Goal: Task Accomplishment & Management: Manage account settings

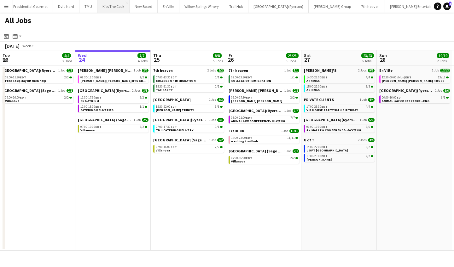
scroll to position [0, 263]
click at [355, 8] on button "7th heaven Close" at bounding box center [369, 6] width 29 height 12
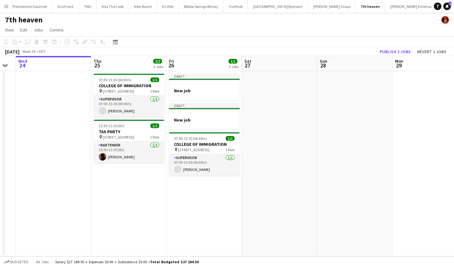
scroll to position [0, 211]
click at [199, 83] on div at bounding box center [203, 85] width 71 height 5
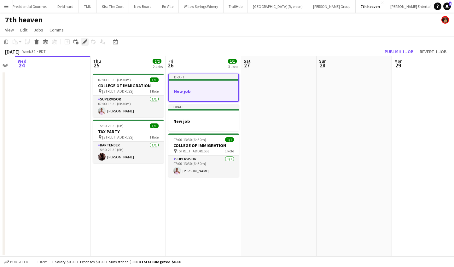
click at [86, 43] on icon "Edit" at bounding box center [84, 41] width 5 height 5
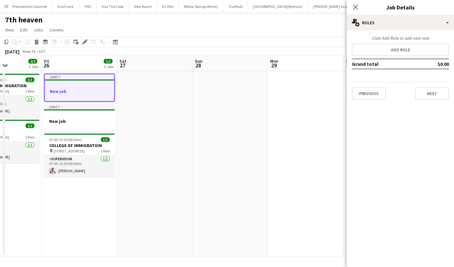
scroll to position [0, 0]
click at [384, 49] on button "Add role" at bounding box center [399, 49] width 97 height 13
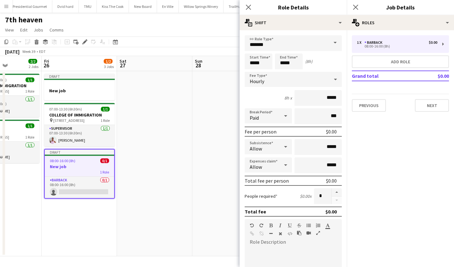
click at [332, 42] on span at bounding box center [334, 42] width 13 height 15
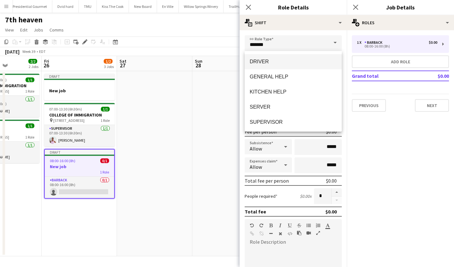
scroll to position [101, 0]
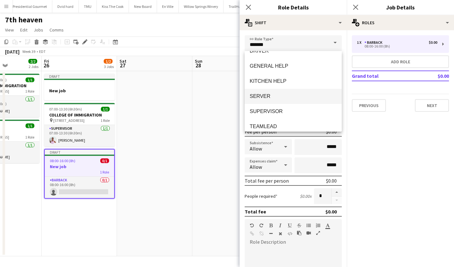
click at [285, 94] on span "SERVER" at bounding box center [292, 96] width 87 height 6
type input "******"
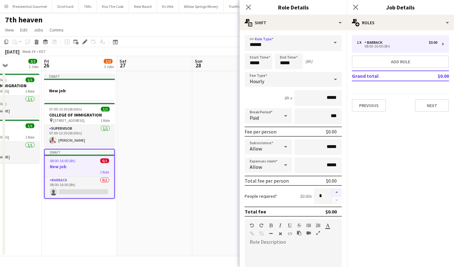
click at [336, 191] on button "button" at bounding box center [336, 192] width 10 height 8
type input "*"
click at [265, 63] on input "*****" at bounding box center [258, 62] width 28 height 16
click at [252, 50] on div at bounding box center [252, 50] width 13 height 6
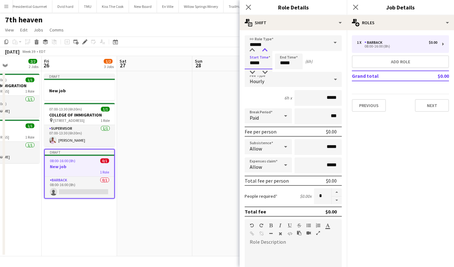
click at [263, 49] on div at bounding box center [264, 50] width 13 height 6
type input "*****"
click at [263, 49] on div at bounding box center [264, 50] width 13 height 6
click at [294, 65] on input "*****" at bounding box center [289, 62] width 28 height 16
click at [283, 73] on div at bounding box center [282, 72] width 13 height 6
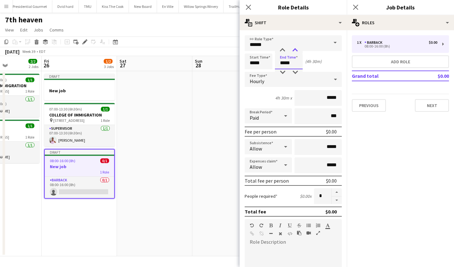
click at [292, 51] on div at bounding box center [295, 50] width 13 height 6
type input "*****"
click at [292, 51] on div at bounding box center [295, 50] width 13 height 6
click at [424, 103] on button "Next" at bounding box center [431, 105] width 34 height 13
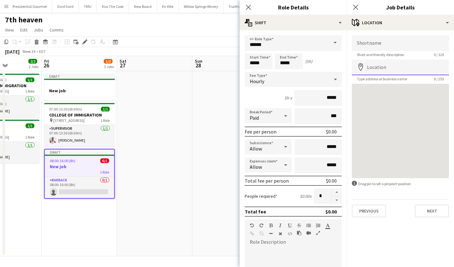
click at [409, 68] on input "Location" at bounding box center [399, 68] width 97 height 16
type input "**********"
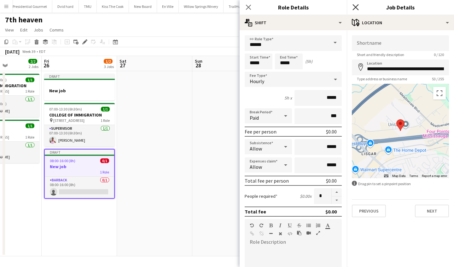
click at [355, 6] on icon "Close pop-in" at bounding box center [355, 7] width 6 height 6
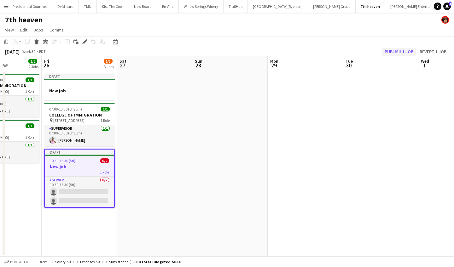
click at [392, 50] on button "Publish 1 job" at bounding box center [399, 52] width 34 height 8
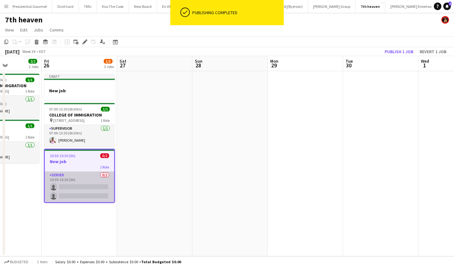
click at [71, 185] on app-card-role "SERVER 0/2 10:30-15:30 (5h) single-neutral-actions single-neutral-actions" at bounding box center [79, 187] width 69 height 31
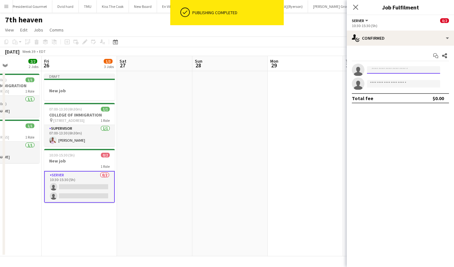
click at [383, 71] on input at bounding box center [403, 70] width 73 height 8
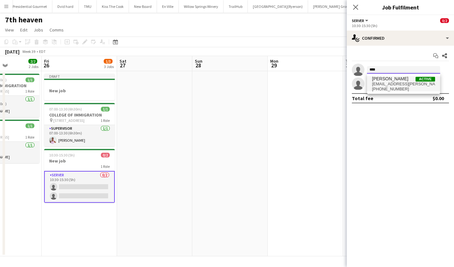
type input "****"
click at [390, 85] on span "perlaj.aquino@gmail.com" at bounding box center [403, 84] width 63 height 5
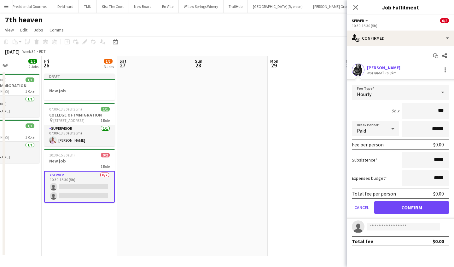
type input "**"
type input "***"
click at [399, 210] on button "Confirm" at bounding box center [411, 207] width 75 height 13
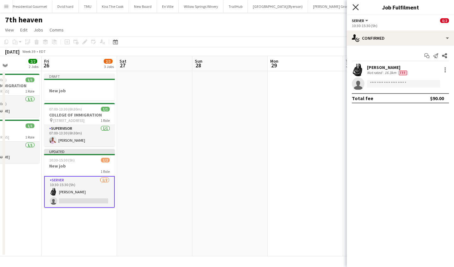
click at [355, 5] on icon "Close pop-in" at bounding box center [355, 7] width 6 height 6
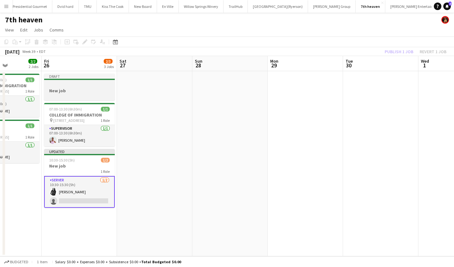
click at [65, 91] on h3 "New job" at bounding box center [79, 91] width 71 height 6
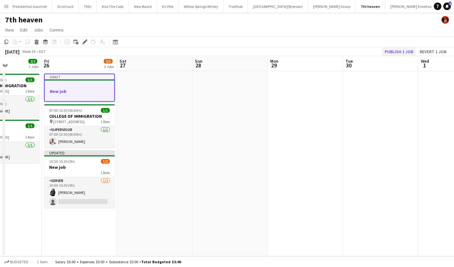
click at [413, 51] on button "Publish 1 job" at bounding box center [399, 52] width 34 height 8
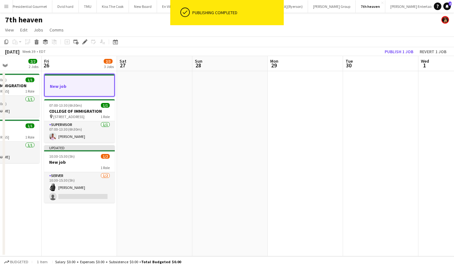
click at [75, 87] on h3 "New job" at bounding box center [79, 86] width 69 height 6
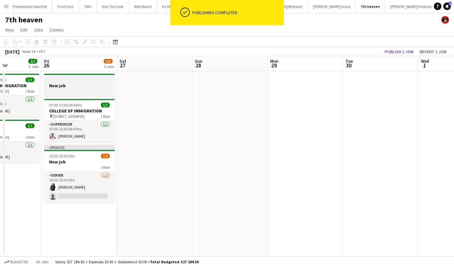
click at [75, 87] on h3 "New job" at bounding box center [79, 86] width 71 height 6
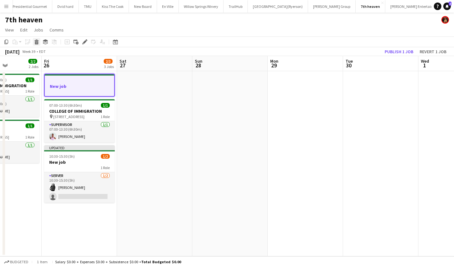
click at [37, 42] on icon at bounding box center [36, 42] width 3 height 3
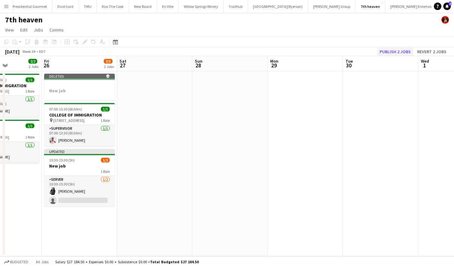
click at [396, 50] on button "Publish 2 jobs" at bounding box center [395, 52] width 36 height 8
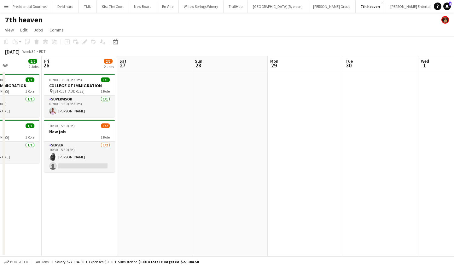
click at [6, 7] on app-icon "Menu" at bounding box center [6, 6] width 5 height 5
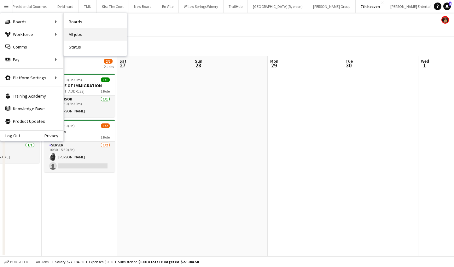
click at [86, 32] on link "All jobs" at bounding box center [95, 34] width 63 height 13
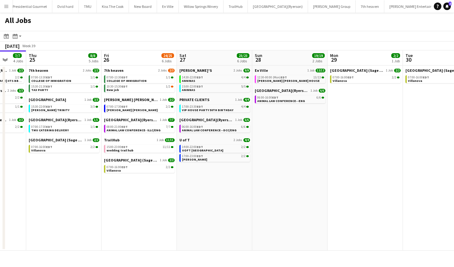
scroll to position [0, 277]
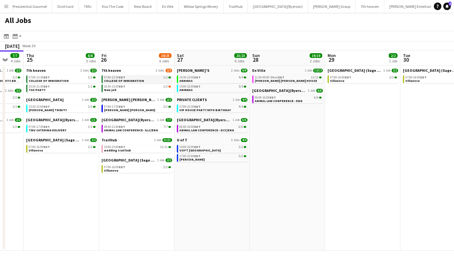
click at [145, 79] on div "07:00-13:30 EDT 1/1" at bounding box center [137, 77] width 67 height 3
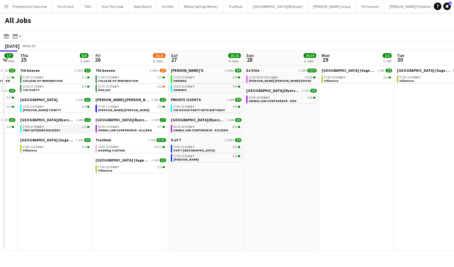
scroll to position [0, 0]
click at [124, 89] on link "10:30-15:30 EDT 1/2 New job" at bounding box center [131, 87] width 67 height 7
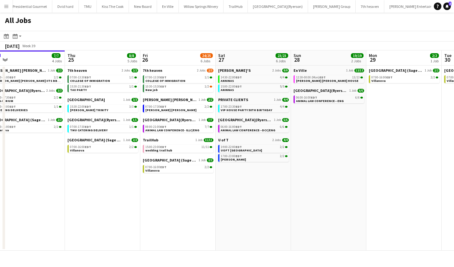
scroll to position [0, 147]
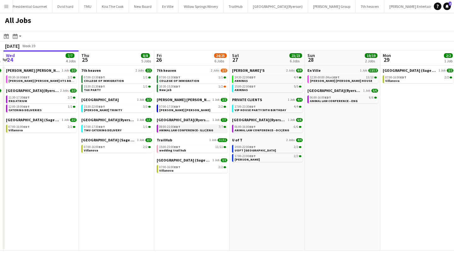
click at [181, 127] on div "08:00-21:00 EDT 7/7" at bounding box center [192, 126] width 67 height 3
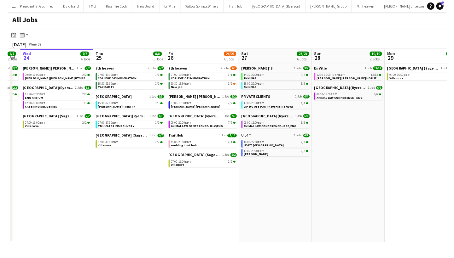
scroll to position [0, 215]
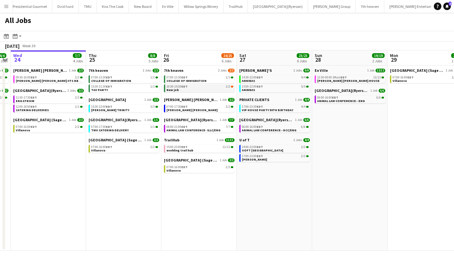
click at [192, 88] on div "10:30-15:30 EDT 1/2" at bounding box center [199, 86] width 67 height 3
click at [203, 127] on div "08:00-21:00 EDT 7/7" at bounding box center [199, 126] width 67 height 3
click at [202, 88] on div "10:30-15:30 EDT 1/2" at bounding box center [199, 86] width 67 height 3
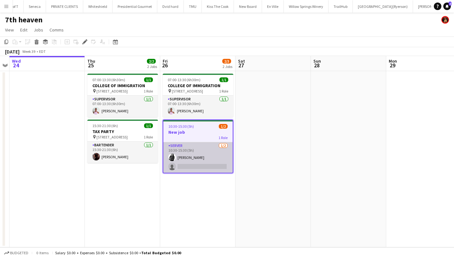
click at [190, 166] on app-card-role "SERVER 1/2 10:30-15:30 (5h) Perla Aquino single-neutral-actions" at bounding box center [197, 157] width 69 height 31
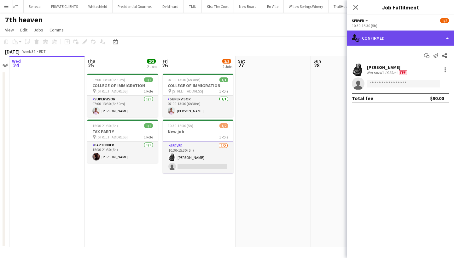
click at [391, 33] on div "single-neutral-actions-check-2 Confirmed" at bounding box center [399, 38] width 107 height 15
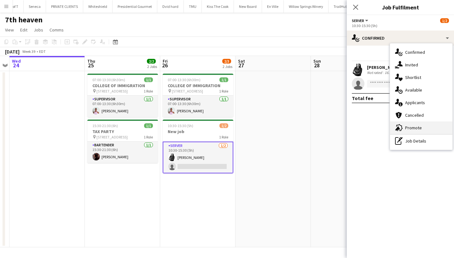
click at [418, 127] on span "Promote" at bounding box center [413, 128] width 17 height 6
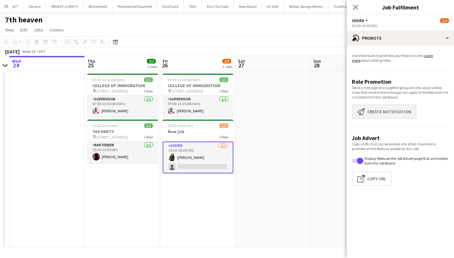
click at [392, 106] on button "Create notification Create notification" at bounding box center [383, 112] width 65 height 14
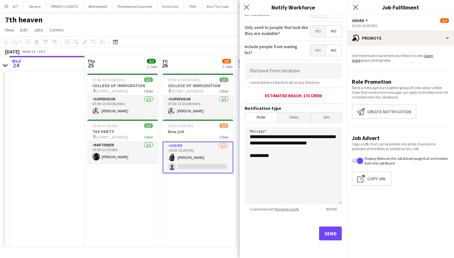
scroll to position [89, 0]
click at [331, 238] on button "Send" at bounding box center [330, 234] width 23 height 14
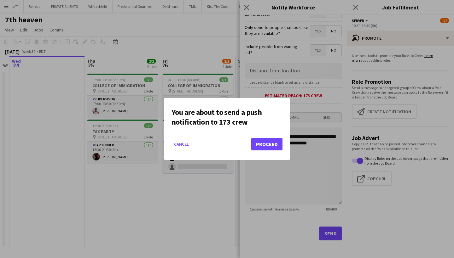
click at [273, 144] on button "Proceed" at bounding box center [266, 144] width 31 height 13
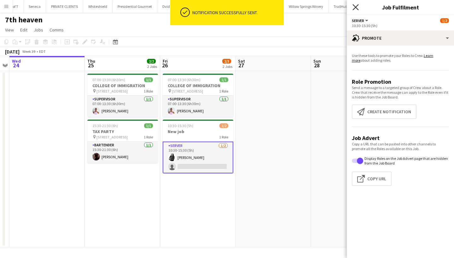
click at [355, 7] on icon at bounding box center [355, 7] width 6 height 6
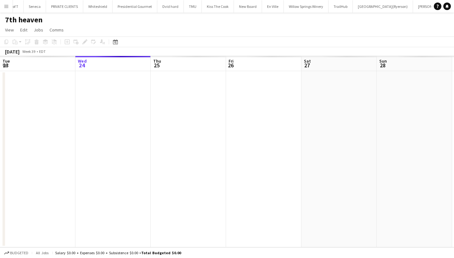
scroll to position [0, 216]
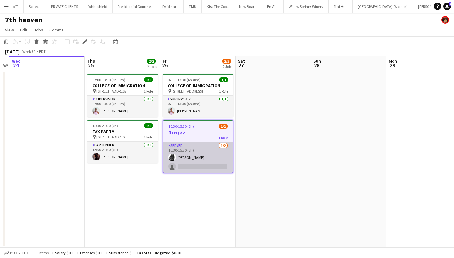
click at [188, 166] on app-card-role "SERVER [DATE] 10:30-15:30 (5h) [PERSON_NAME] single-neutral-actions" at bounding box center [197, 157] width 69 height 31
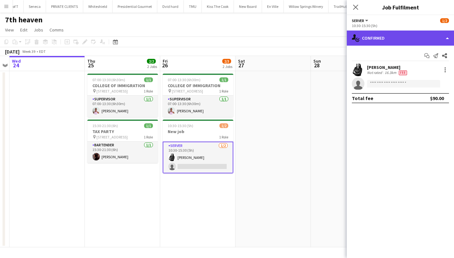
click at [389, 39] on div "single-neutral-actions-check-2 Confirmed" at bounding box center [399, 38] width 107 height 15
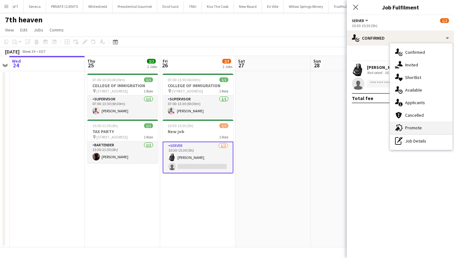
click at [425, 125] on div "advertising-megaphone Promote" at bounding box center [421, 128] width 62 height 13
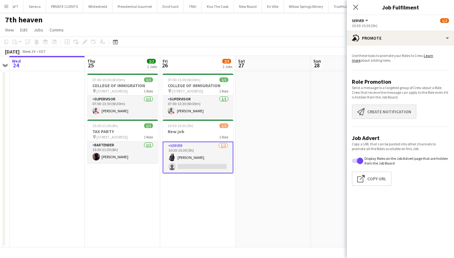
click at [395, 114] on button "Create notification Create notification" at bounding box center [383, 112] width 65 height 14
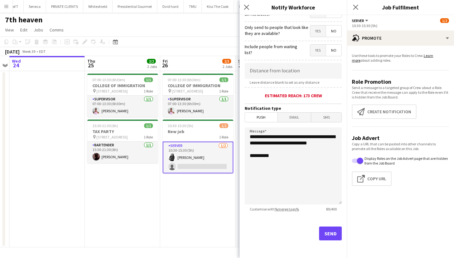
scroll to position [89, 0]
click at [330, 237] on button "Send" at bounding box center [330, 234] width 23 height 14
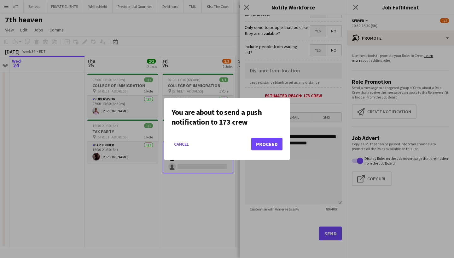
click at [274, 140] on button "Proceed" at bounding box center [266, 144] width 31 height 13
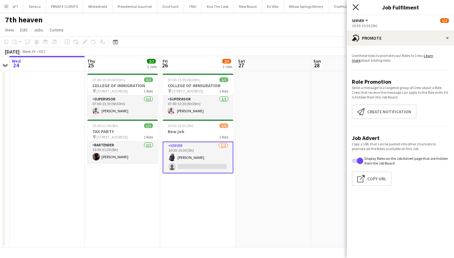
click at [356, 7] on icon at bounding box center [355, 7] width 6 height 6
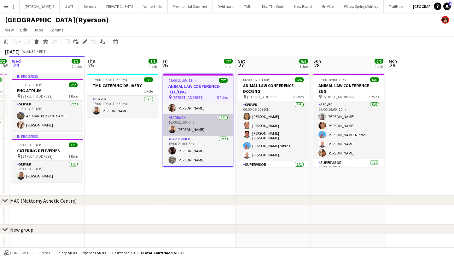
scroll to position [61, 0]
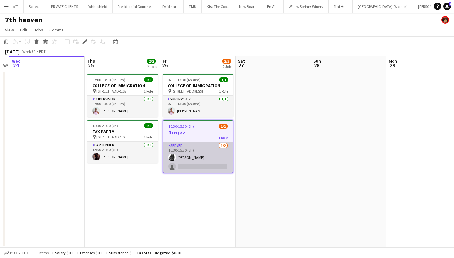
click at [189, 165] on app-card-role "SERVER 1/2 10:30-15:30 (5h) Perla Aquino single-neutral-actions" at bounding box center [197, 157] width 69 height 31
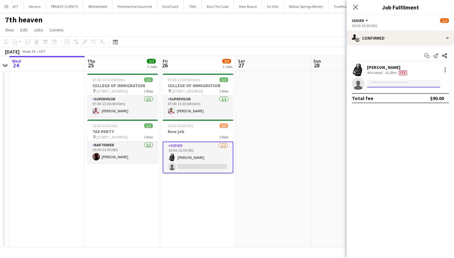
click at [383, 83] on input at bounding box center [403, 84] width 73 height 8
type input "******"
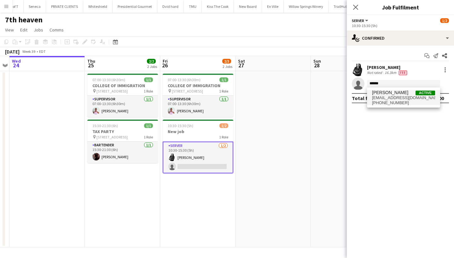
click at [391, 96] on span "renatotomatisp@gmail.com" at bounding box center [403, 97] width 63 height 5
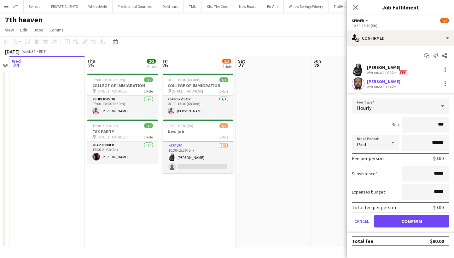
type input "**"
type input "***"
click at [390, 221] on button "Confirm" at bounding box center [411, 221] width 75 height 13
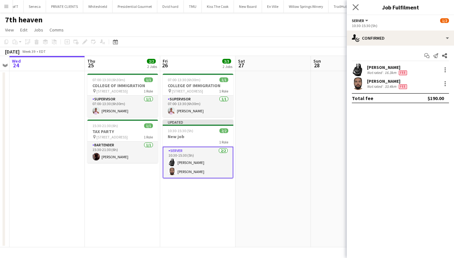
click at [355, 3] on app-icon "Close pop-in" at bounding box center [355, 7] width 9 height 9
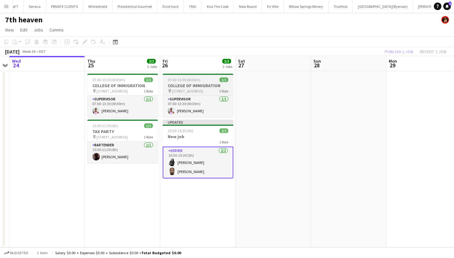
click at [187, 78] on span "07:00-13:30 (6h30m)" at bounding box center [184, 79] width 33 height 5
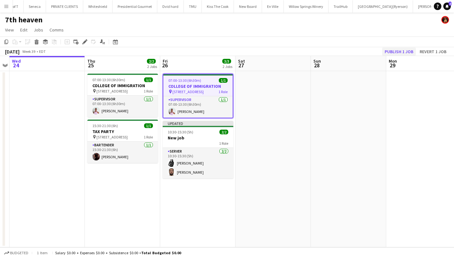
click at [399, 54] on button "Publish 1 job" at bounding box center [399, 52] width 34 height 8
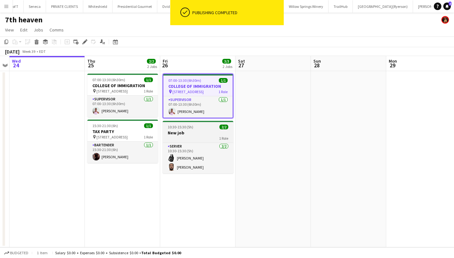
click at [199, 136] on div "1 Role" at bounding box center [198, 138] width 71 height 5
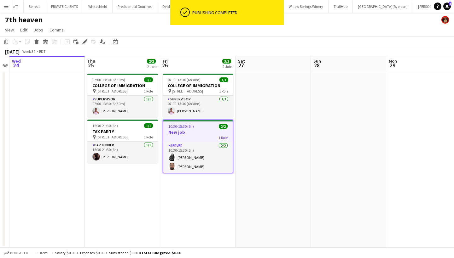
click at [199, 136] on div "1 Role" at bounding box center [197, 137] width 69 height 5
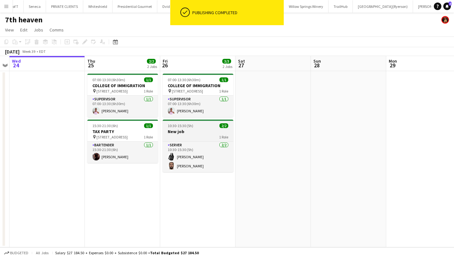
click at [199, 136] on div "1 Role" at bounding box center [198, 136] width 71 height 5
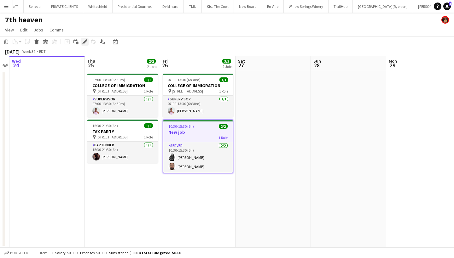
click at [85, 40] on icon "Edit" at bounding box center [84, 41] width 5 height 5
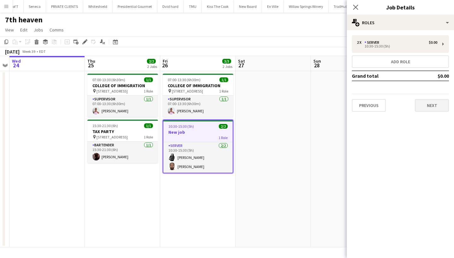
click at [438, 104] on button "Next" at bounding box center [431, 105] width 34 height 13
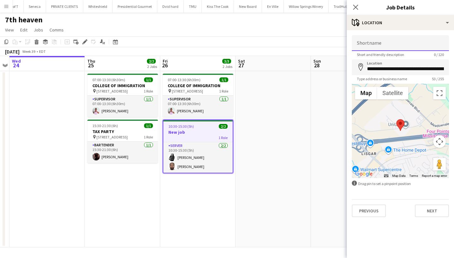
click at [390, 40] on input "Shortname" at bounding box center [399, 43] width 97 height 16
click at [364, 46] on input "*********" at bounding box center [399, 43] width 97 height 16
click at [376, 46] on input "**********" at bounding box center [399, 43] width 97 height 16
type input "**********"
click at [356, 8] on icon at bounding box center [355, 7] width 6 height 6
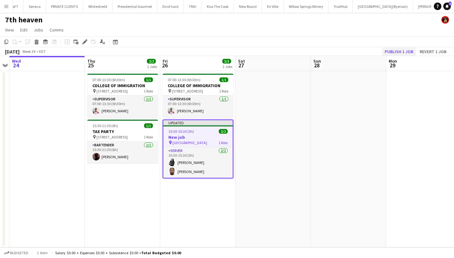
click at [396, 50] on button "Publish 1 job" at bounding box center [399, 52] width 34 height 8
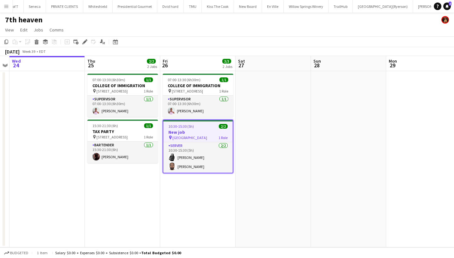
click at [7, 7] on app-icon "Menu" at bounding box center [6, 6] width 5 height 5
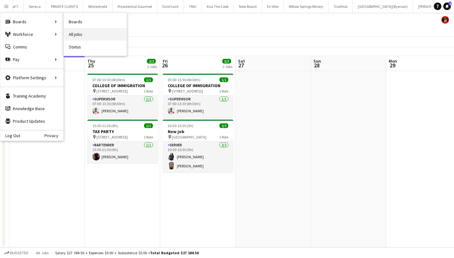
click at [82, 31] on link "All jobs" at bounding box center [95, 34] width 63 height 13
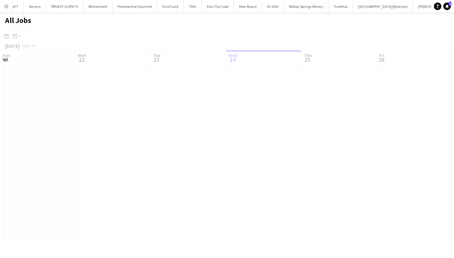
scroll to position [0, 151]
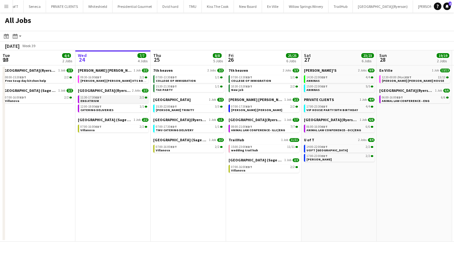
click at [110, 101] on link "11:30-17:30 EDT 2/2 ENG ATRIUM" at bounding box center [113, 98] width 67 height 7
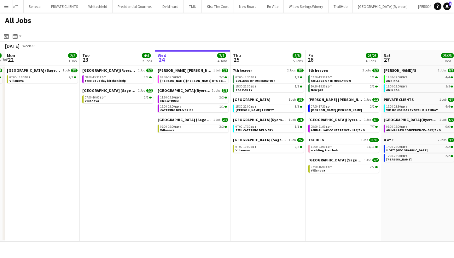
scroll to position [0, 222]
click at [5, 7] on app-icon "Menu" at bounding box center [6, 6] width 5 height 5
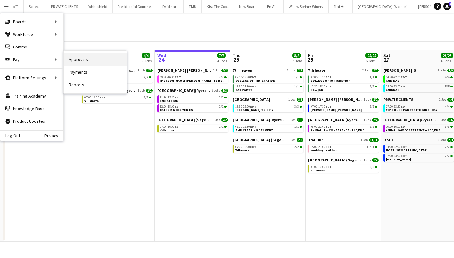
click at [91, 58] on link "Approvals" at bounding box center [95, 59] width 63 height 13
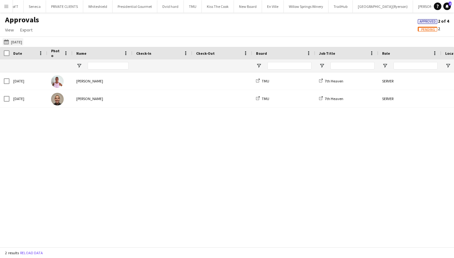
click at [8, 40] on app-icon "21-09-2025" at bounding box center [7, 41] width 7 height 5
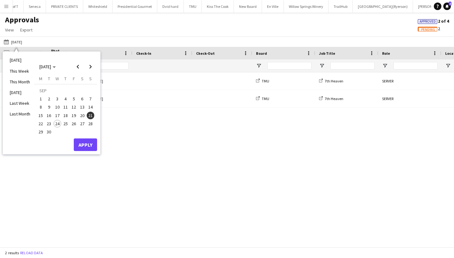
click at [49, 125] on span "23" at bounding box center [49, 124] width 8 height 8
click at [85, 144] on button "Apply" at bounding box center [85, 145] width 23 height 13
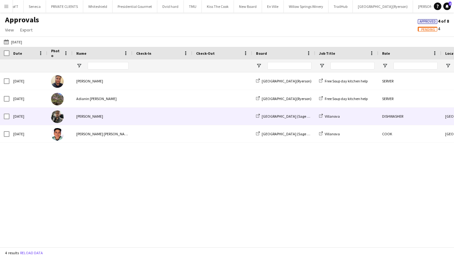
click at [107, 115] on div "Kevin Gomez" at bounding box center [102, 116] width 60 height 17
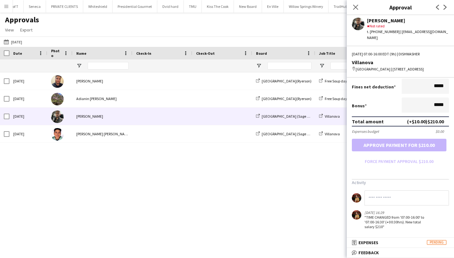
scroll to position [141, 0]
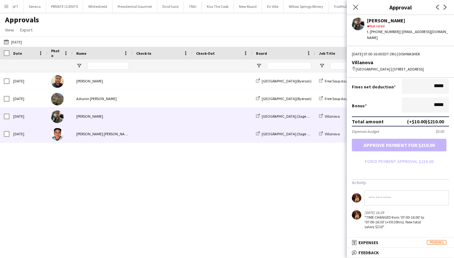
click at [150, 133] on span at bounding box center [162, 133] width 52 height 17
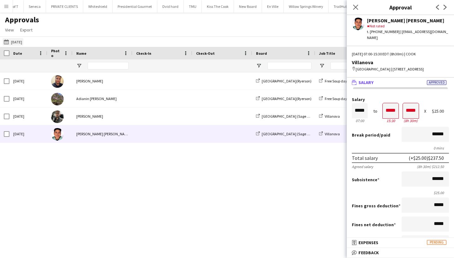
click at [6, 41] on app-icon "21-09-2025" at bounding box center [7, 41] width 7 height 5
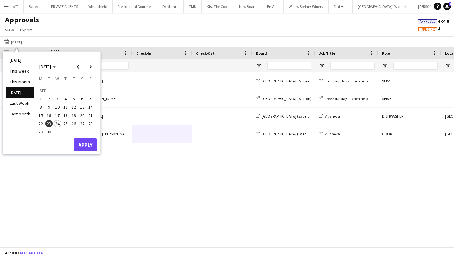
click at [55, 124] on span "24" at bounding box center [58, 124] width 8 height 8
click at [87, 149] on button "Apply" at bounding box center [85, 145] width 23 height 13
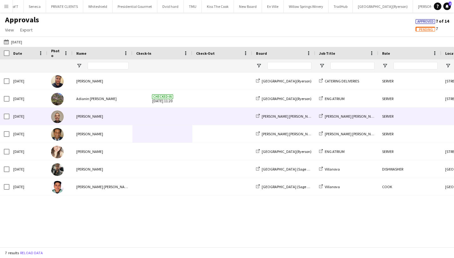
click at [116, 119] on div "[PERSON_NAME]" at bounding box center [102, 116] width 60 height 17
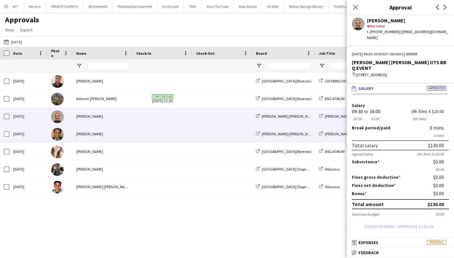
click at [121, 140] on div "Stephen Dixon" at bounding box center [102, 133] width 60 height 17
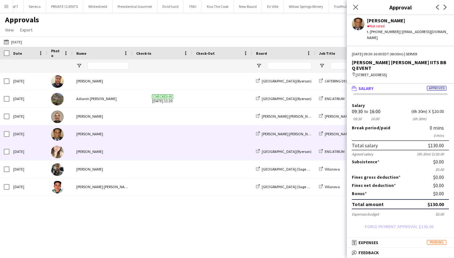
click at [129, 154] on div "[PERSON_NAME]" at bounding box center [102, 151] width 60 height 17
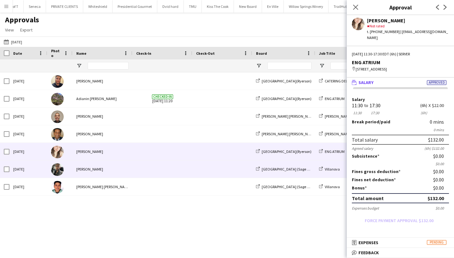
click at [119, 169] on div "Kevin Gomez" at bounding box center [102, 169] width 60 height 17
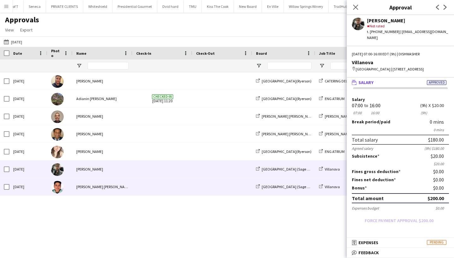
click at [136, 189] on div at bounding box center [162, 186] width 60 height 17
